Goal: Navigation & Orientation: Find specific page/section

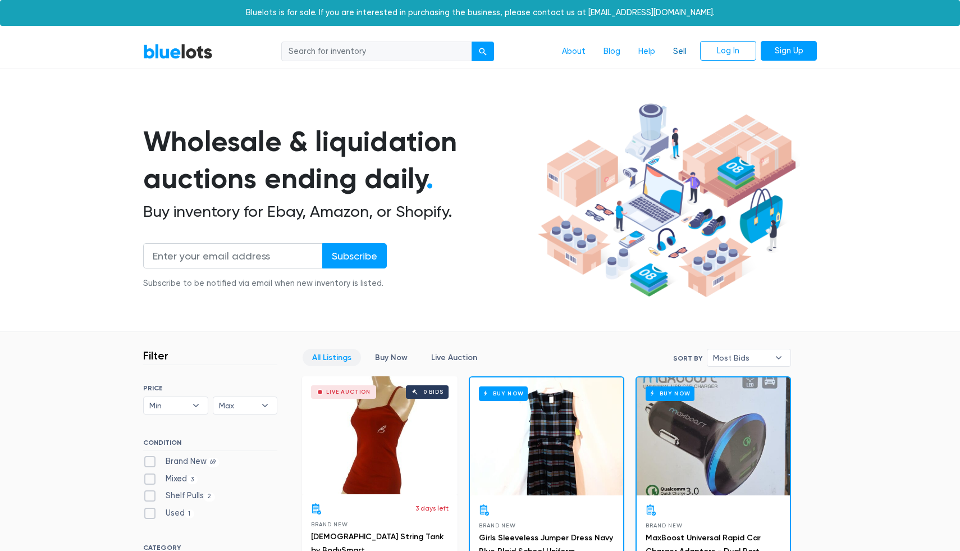
click at [687, 51] on link "Sell" at bounding box center [679, 51] width 31 height 21
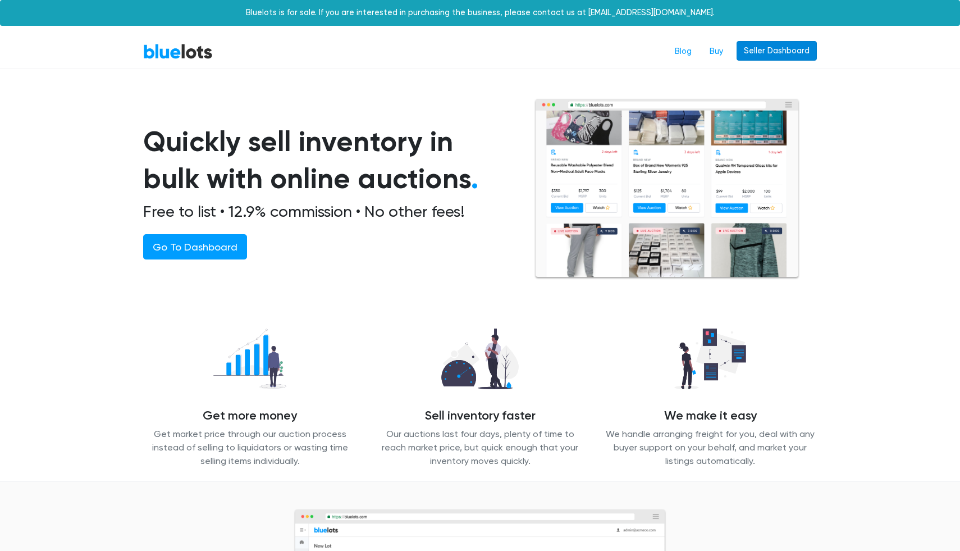
click at [757, 60] on link "Seller Dashboard" at bounding box center [776, 51] width 80 height 20
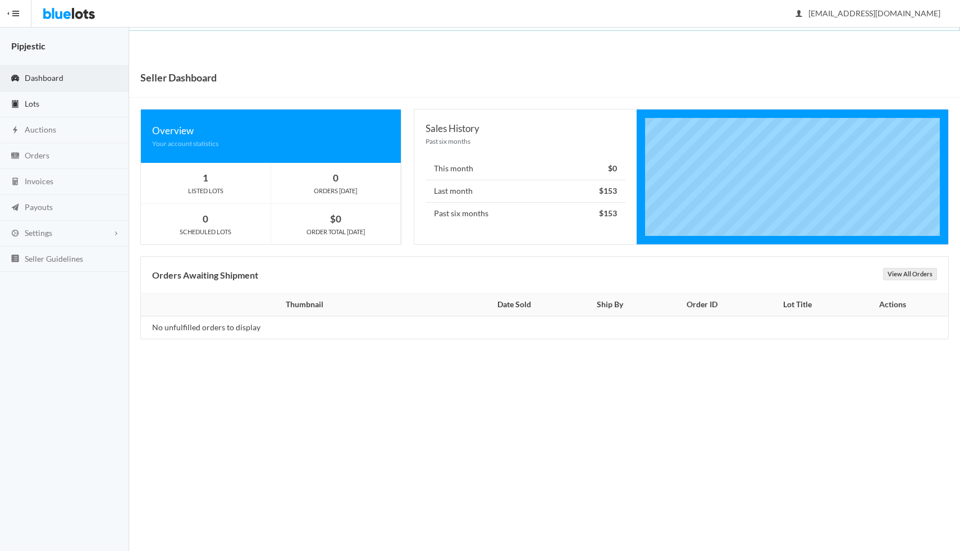
click at [47, 109] on link "Lots" at bounding box center [64, 104] width 129 height 26
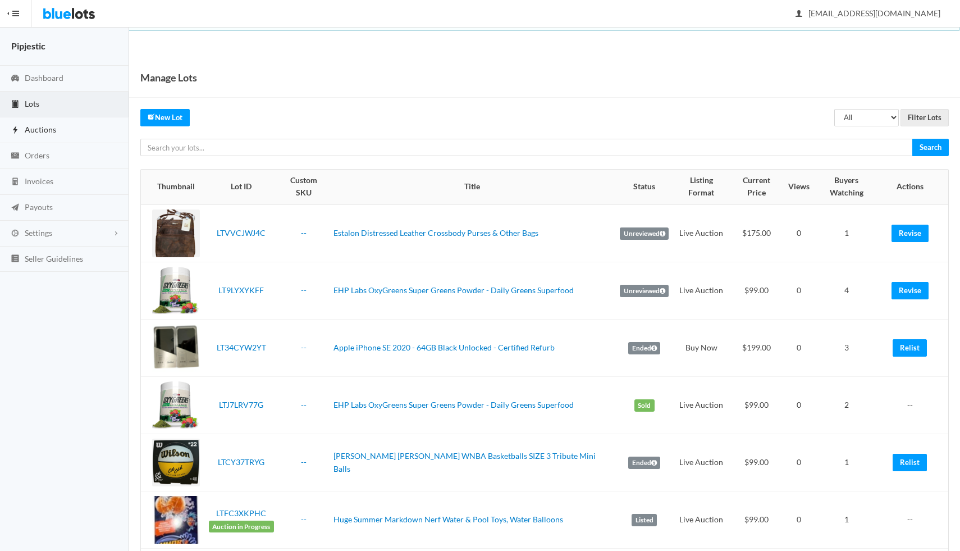
click at [53, 136] on link "Auctions" at bounding box center [64, 130] width 129 height 26
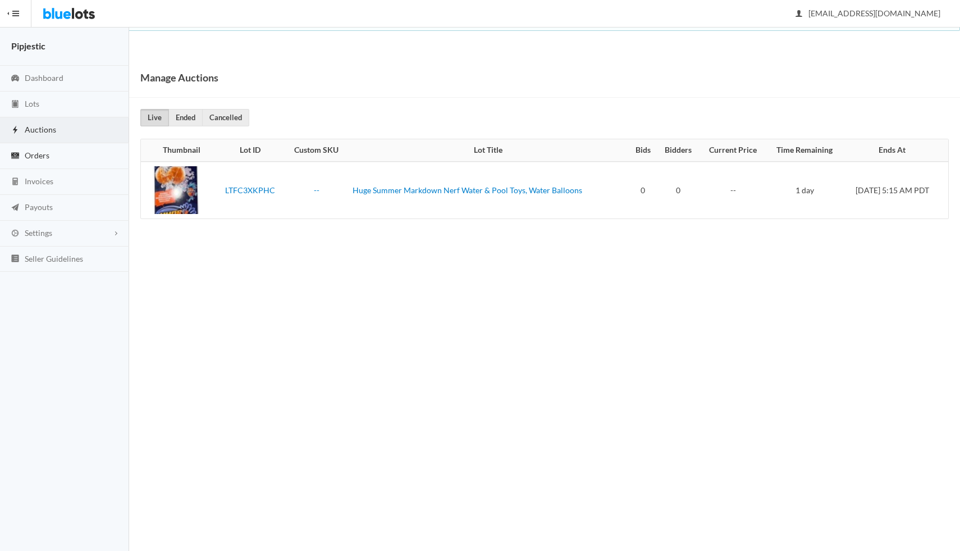
click at [53, 164] on link "Orders" at bounding box center [64, 156] width 129 height 26
